Goal: Transaction & Acquisition: Obtain resource

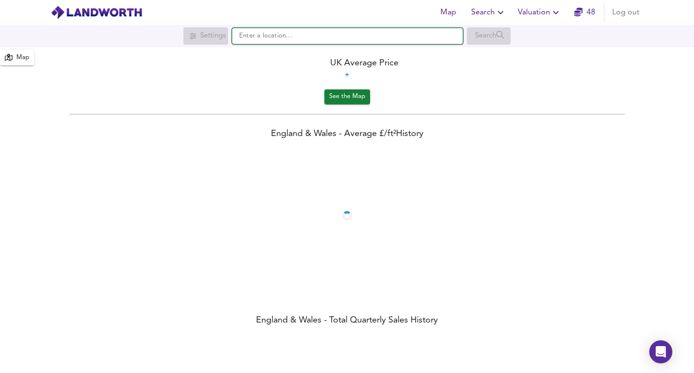
click at [337, 39] on input "text" at bounding box center [347, 36] width 231 height 16
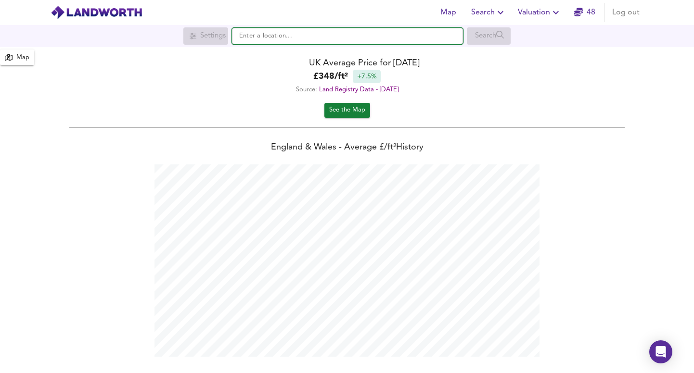
scroll to position [373, 694]
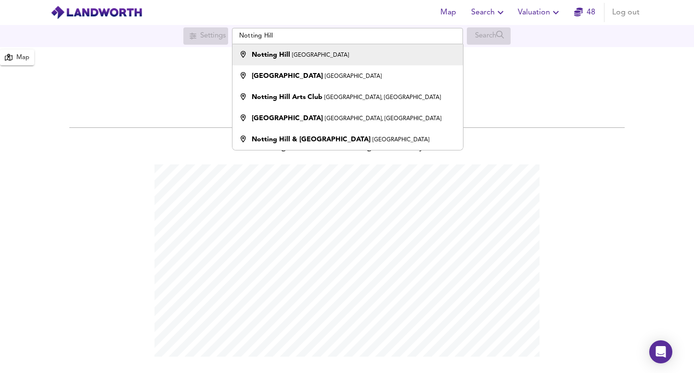
click at [378, 58] on div "Notting Hill [GEOGRAPHIC_DATA]" at bounding box center [345, 55] width 221 height 10
type input "[GEOGRAPHIC_DATA], [GEOGRAPHIC_DATA]"
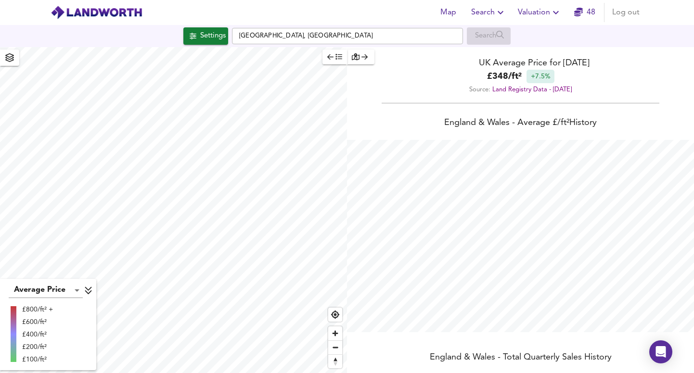
checkbox input "false"
checkbox input "true"
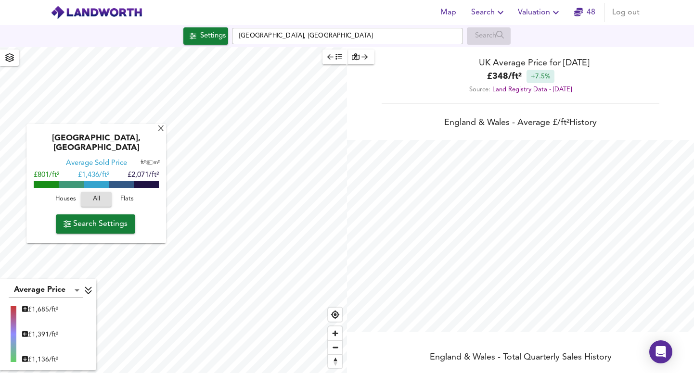
click at [105, 218] on span "Search Settings" at bounding box center [96, 224] width 64 height 13
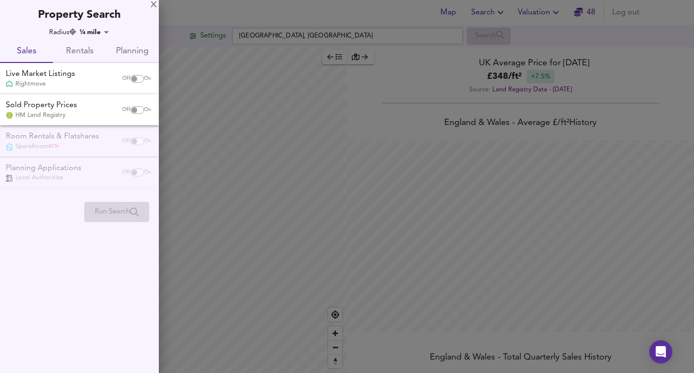
click at [132, 83] on div "Off On" at bounding box center [136, 78] width 40 height 19
checkbox input "true"
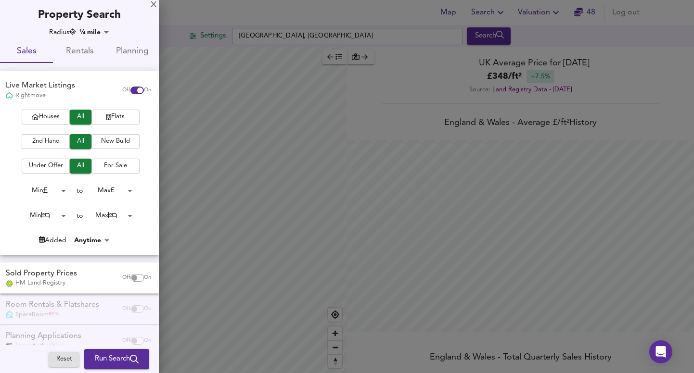
scroll to position [21, 0]
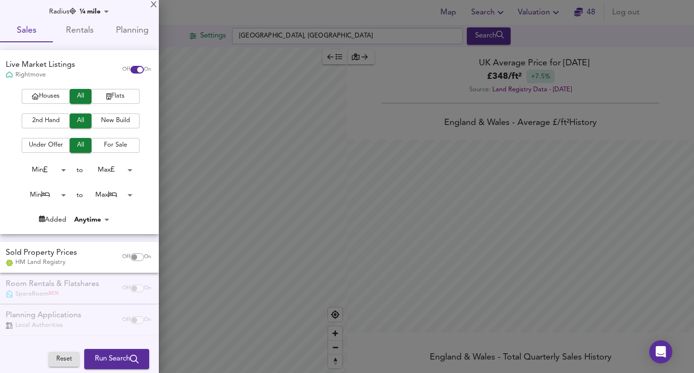
click at [116, 356] on span "Run Search" at bounding box center [117, 359] width 44 height 13
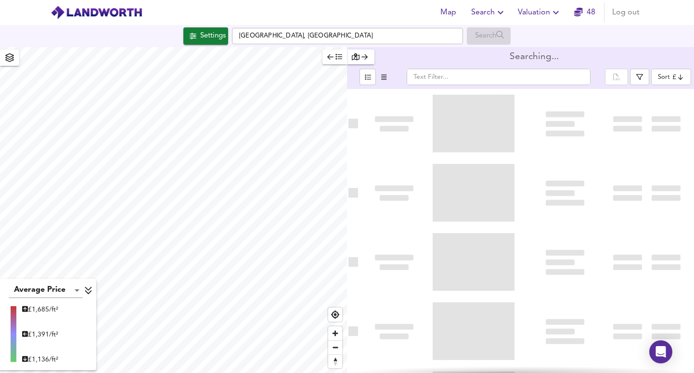
type input "bestdeal"
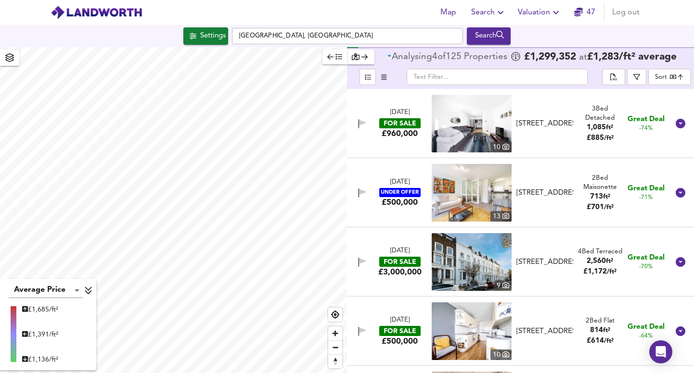
click at [331, 61] on span "button" at bounding box center [334, 56] width 15 height 11
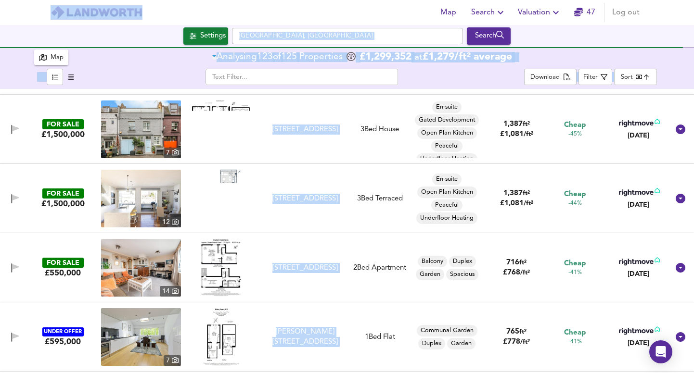
scroll to position [803, 0]
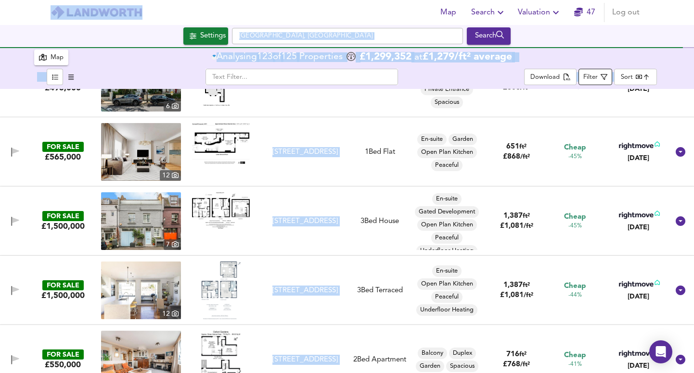
click at [597, 78] on div "Filter" at bounding box center [590, 77] width 14 height 11
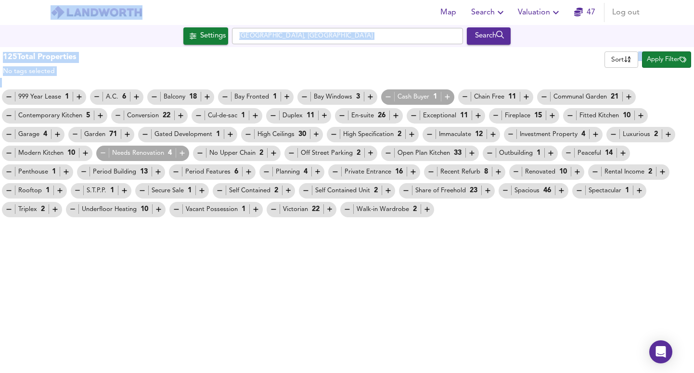
click at [393, 95] on div "Cash Buyer 1" at bounding box center [417, 97] width 67 height 10
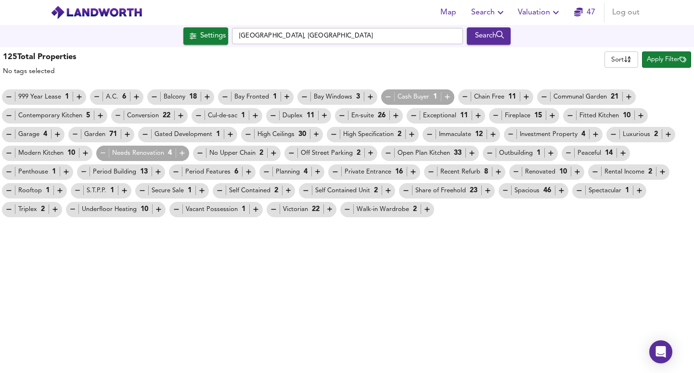
click at [386, 99] on icon "button" at bounding box center [388, 97] width 8 height 8
click at [477, 39] on div "Search" at bounding box center [488, 36] width 39 height 13
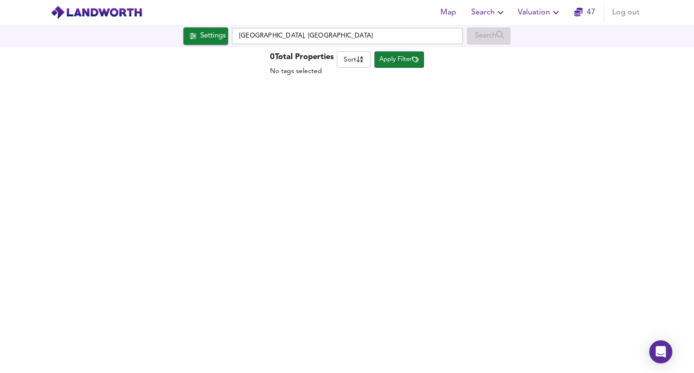
click at [657, 57] on div "0 Total Properties No tags selected Sort name ​ Apply Filter" at bounding box center [347, 210] width 694 height 326
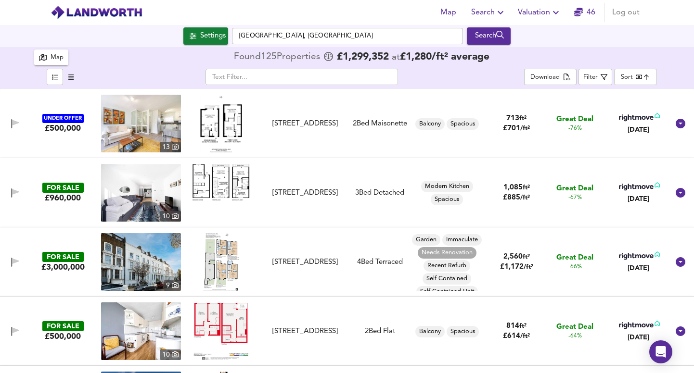
click at [625, 80] on body "Map Search Valuation 46 Log out Settings Notting Hill, [GEOGRAPHIC_DATA] Search…" at bounding box center [347, 186] width 694 height 373
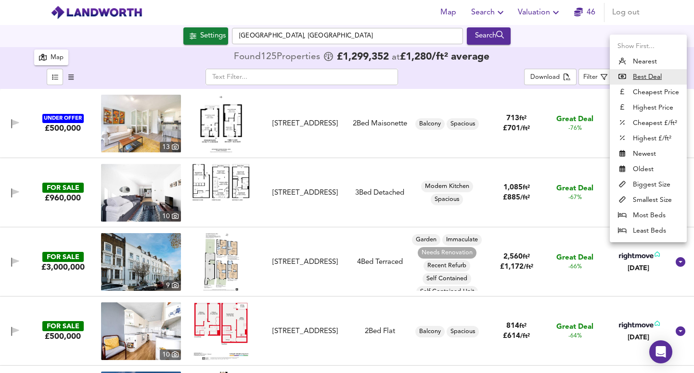
click at [75, 77] on div at bounding box center [347, 186] width 694 height 373
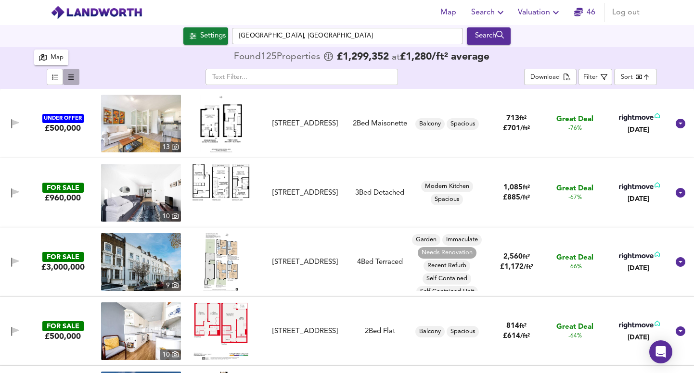
click at [73, 77] on icon "button" at bounding box center [70, 77] width 5 height 5
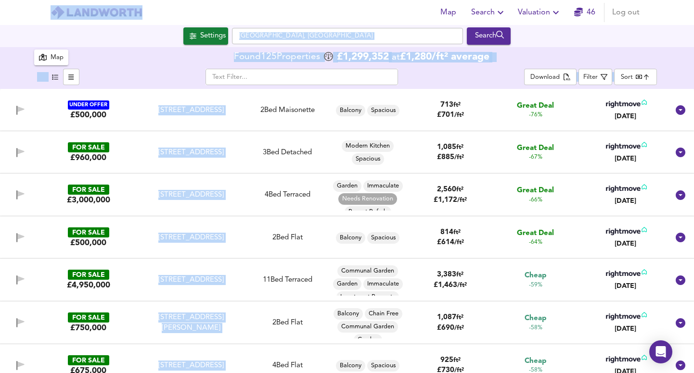
click at [490, 80] on div "​" at bounding box center [301, 77] width 445 height 16
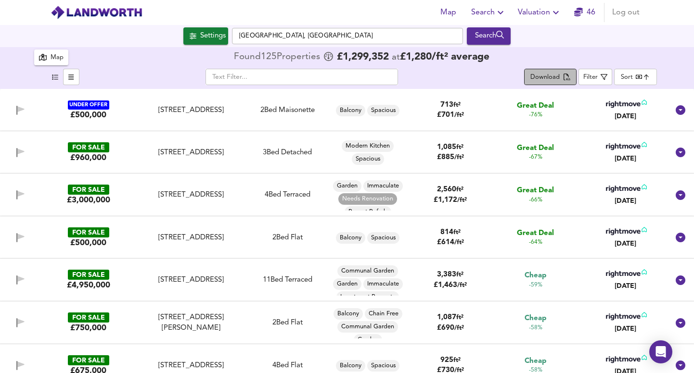
click at [546, 74] on div "Download" at bounding box center [544, 77] width 29 height 11
